Goal: Task Accomplishment & Management: Use online tool/utility

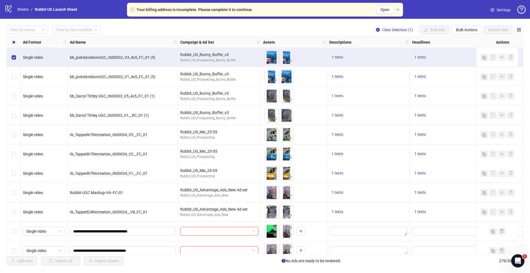
click at [13, 216] on div "Select row 9" at bounding box center [14, 211] width 14 height 19
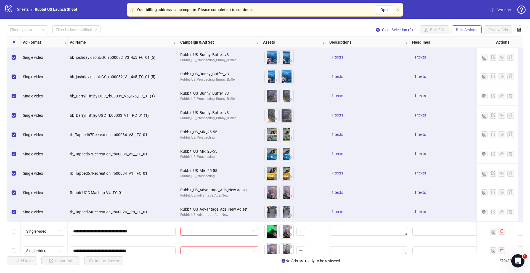
click at [464, 33] on button "Bulk Actions" at bounding box center [467, 29] width 30 height 9
click at [474, 42] on span "Delete" at bounding box center [475, 41] width 38 height 6
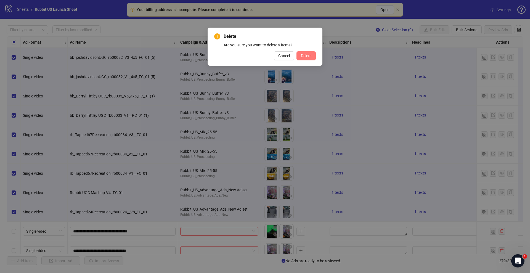
click at [313, 56] on button "Delete" at bounding box center [306, 55] width 19 height 9
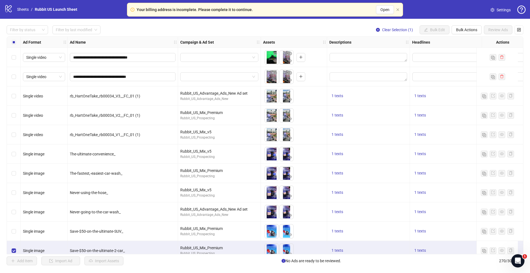
scroll to position [0, 1]
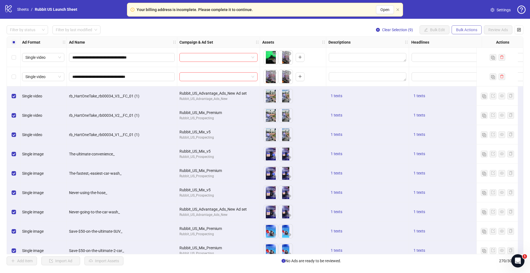
click at [457, 29] on span "Bulk Actions" at bounding box center [466, 30] width 21 height 4
click at [466, 43] on span "Delete" at bounding box center [475, 41] width 38 height 6
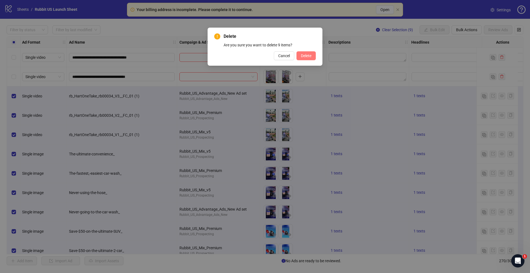
click at [313, 55] on button "Delete" at bounding box center [306, 55] width 19 height 9
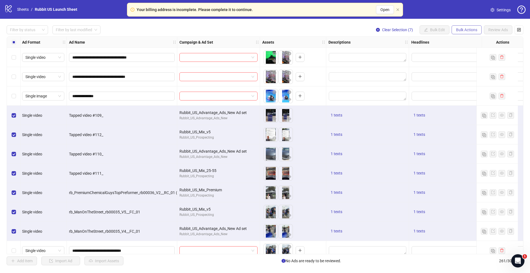
click at [467, 34] on button "Bulk Actions" at bounding box center [467, 29] width 30 height 9
click at [465, 41] on span "Delete" at bounding box center [475, 41] width 38 height 6
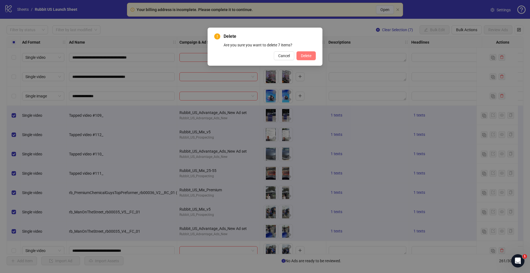
click at [312, 58] on button "Delete" at bounding box center [306, 55] width 19 height 9
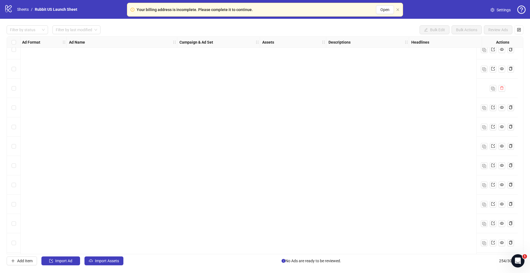
scroll to position [706, 1]
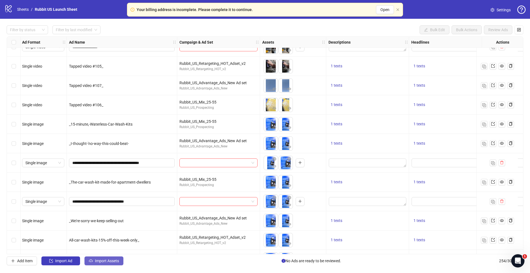
click at [116, 262] on span "Import Assets" at bounding box center [107, 261] width 24 height 4
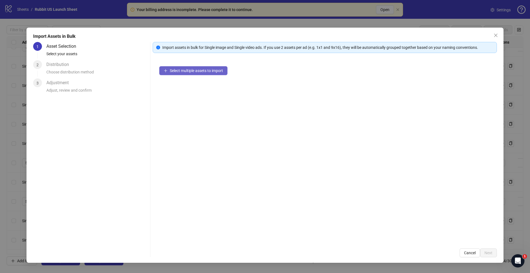
click at [175, 71] on span "Select multiple assets to import" at bounding box center [196, 70] width 53 height 4
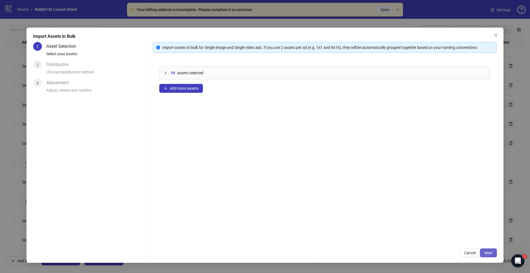
click at [487, 254] on span "Next" at bounding box center [489, 253] width 8 height 4
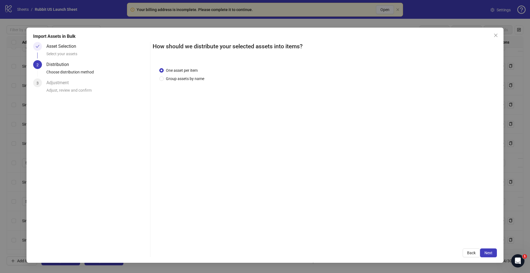
click at [179, 81] on div "One asset per item Group assets by name" at bounding box center [325, 151] width 344 height 181
click at [180, 79] on span "Group assets by name" at bounding box center [185, 79] width 43 height 6
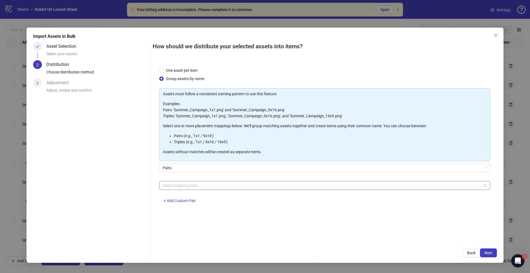
click at [212, 184] on div at bounding box center [321, 186] width 323 height 8
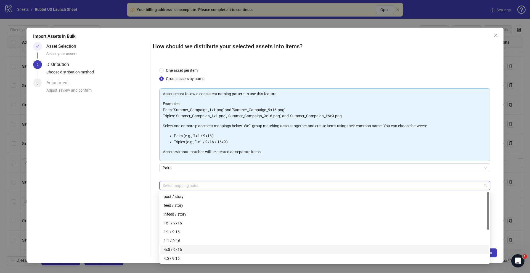
click at [191, 249] on div "4x5 / 9x16" at bounding box center [325, 250] width 322 height 6
click at [492, 252] on span "Next" at bounding box center [489, 253] width 8 height 4
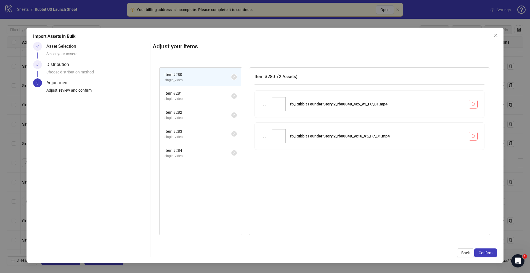
click at [492, 252] on span "Confirm" at bounding box center [486, 253] width 14 height 4
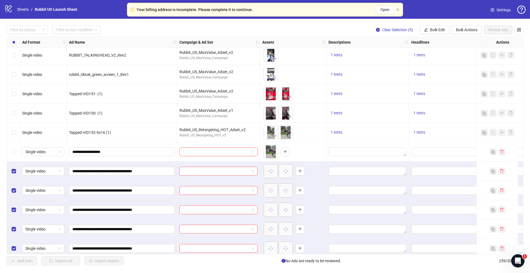
scroll to position [4802, 1]
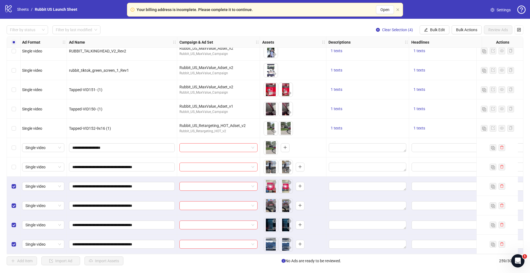
click at [17, 185] on div "Select row 256" at bounding box center [14, 186] width 14 height 19
